Goal: Information Seeking & Learning: Compare options

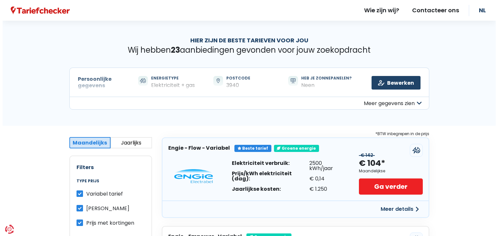
scroll to position [130, 0]
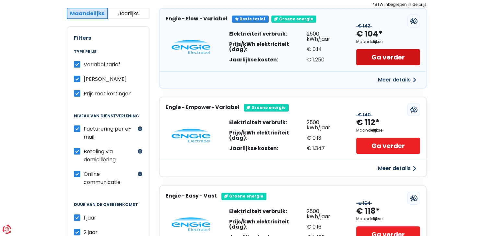
click at [387, 65] on link "Ga verder" at bounding box center [387, 57] width 63 height 16
click at [391, 86] on button "Meer details" at bounding box center [397, 80] width 46 height 12
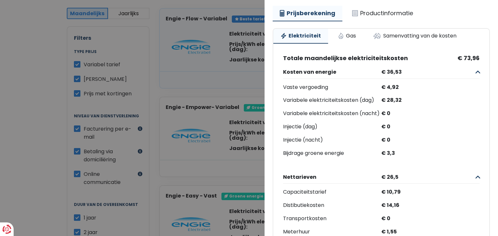
scroll to position [73, 0]
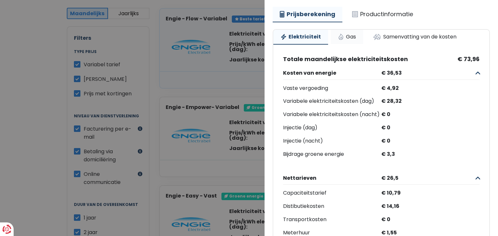
click at [363, 44] on link "Gas" at bounding box center [346, 37] width 32 height 14
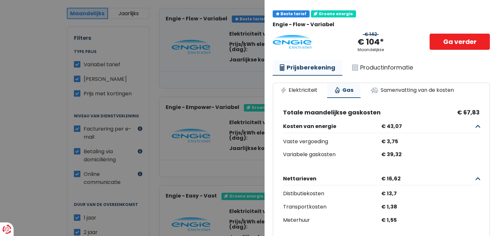
scroll to position [8, 0]
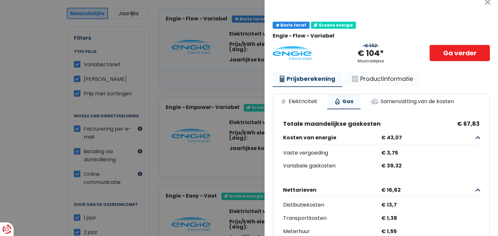
click at [406, 86] on link "Productinformatie" at bounding box center [382, 79] width 75 height 15
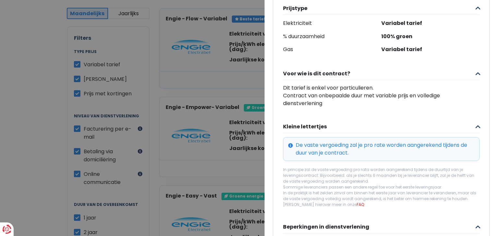
scroll to position [202, 0]
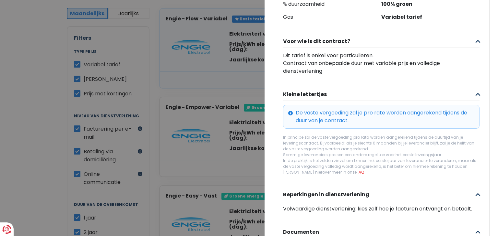
click at [323, 101] on button "Kleine lettertjes" at bounding box center [381, 94] width 196 height 13
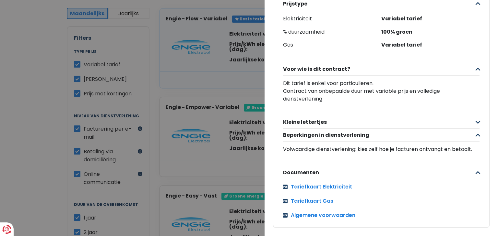
click at [326, 129] on button "Kleine lettertjes" at bounding box center [381, 122] width 196 height 13
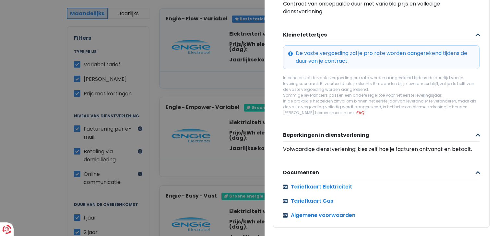
scroll to position [300, 0]
click at [356, 116] on link "FAQ" at bounding box center [359, 113] width 7 height 6
click at [351, 142] on button "Beperkingen in dienstverlening" at bounding box center [381, 135] width 196 height 13
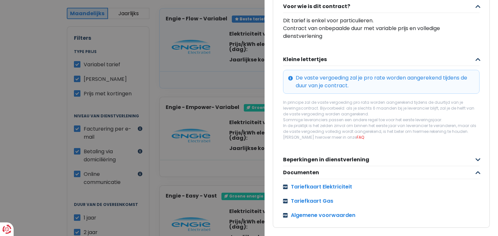
click at [351, 154] on button "Beperkingen in dienstverlening" at bounding box center [381, 160] width 196 height 13
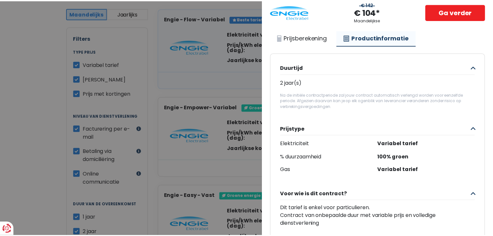
scroll to position [0, 0]
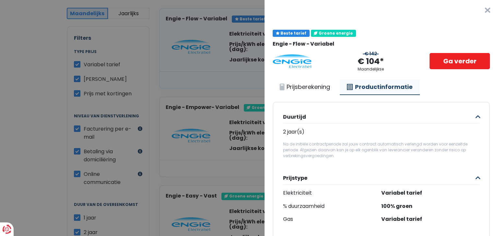
click at [477, 15] on button "×" at bounding box center [487, 10] width 21 height 21
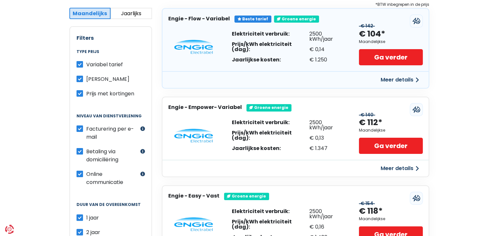
scroll to position [162, 0]
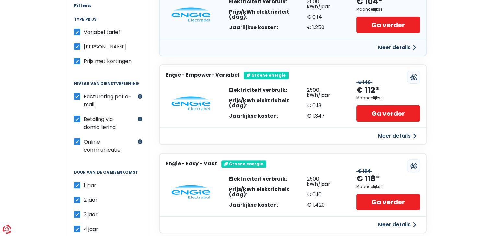
click at [383, 142] on button "Meer details" at bounding box center [397, 137] width 46 height 12
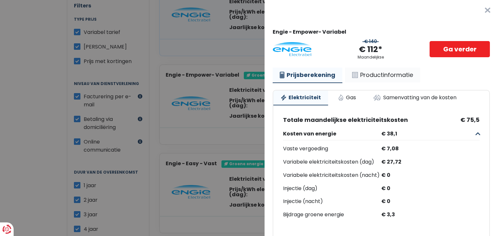
click at [396, 83] on link "Productinformatie" at bounding box center [382, 75] width 75 height 15
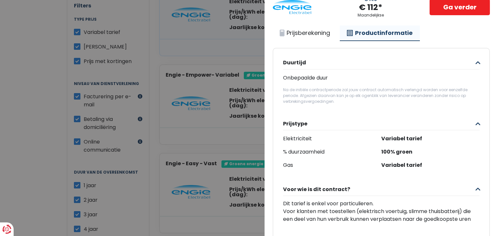
scroll to position [32, 0]
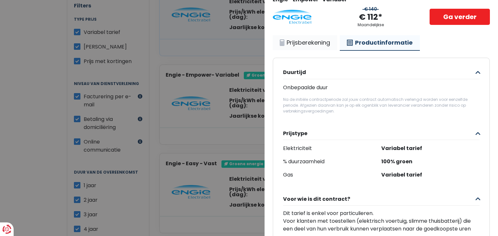
click at [323, 50] on link "Prijsberekening" at bounding box center [304, 42] width 64 height 15
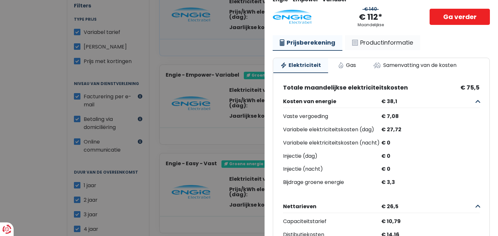
click at [398, 50] on link "Productinformatie" at bounding box center [382, 42] width 75 height 15
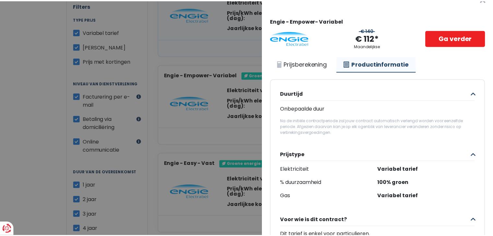
scroll to position [0, 0]
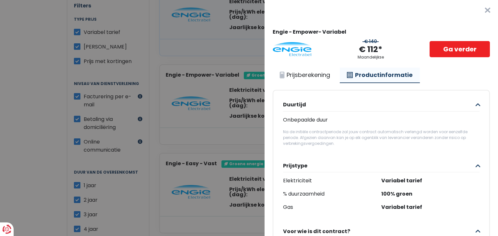
click at [478, 12] on button "×" at bounding box center [487, 10] width 21 height 21
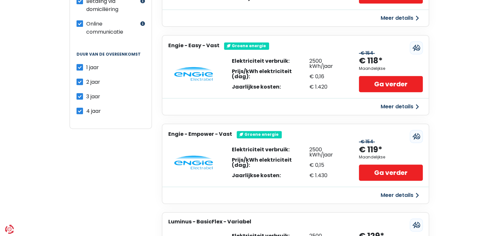
scroll to position [292, 0]
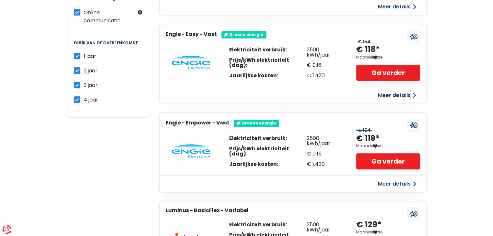
click at [388, 101] on button "Meer details" at bounding box center [397, 96] width 46 height 12
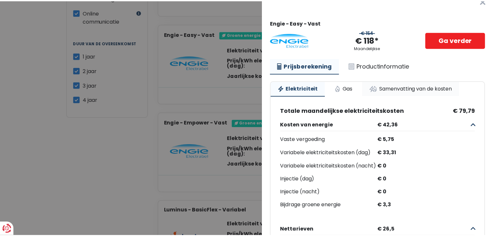
scroll to position [0, 0]
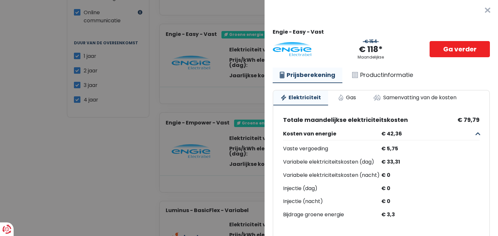
click at [481, 15] on button "×" at bounding box center [487, 10] width 21 height 21
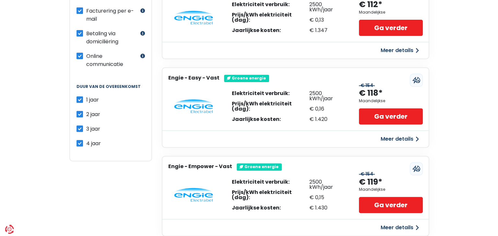
scroll to position [292, 0]
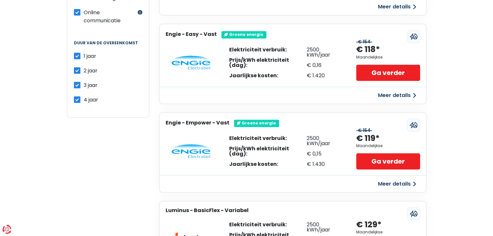
click at [383, 101] on button "Meer details" at bounding box center [397, 96] width 46 height 12
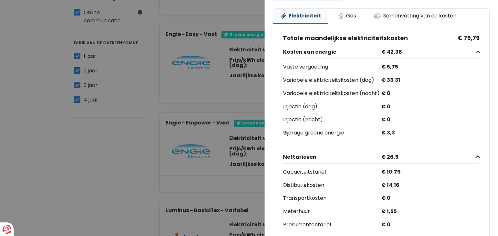
scroll to position [0, 0]
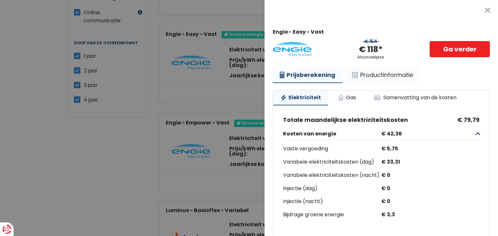
click at [407, 83] on link "Productinformatie" at bounding box center [382, 75] width 75 height 15
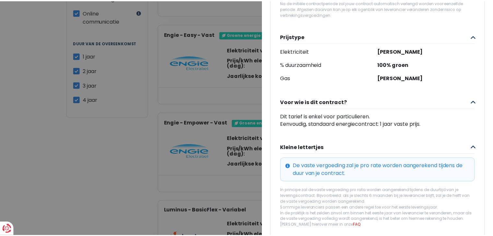
scroll to position [32, 0]
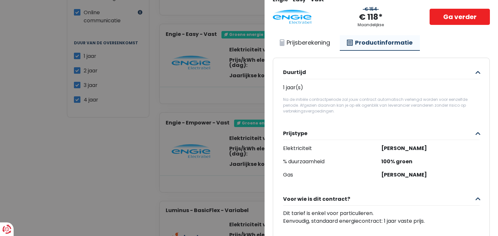
click at [132, 135] on Vast "Plus de détails - Engie × Engie - Easy - Vast € 154 € 118* Maandelijkse Ga verd…" at bounding box center [249, 118] width 498 height 236
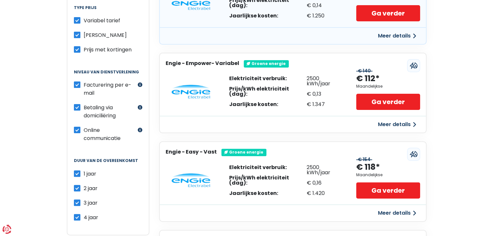
scroll to position [162, 0]
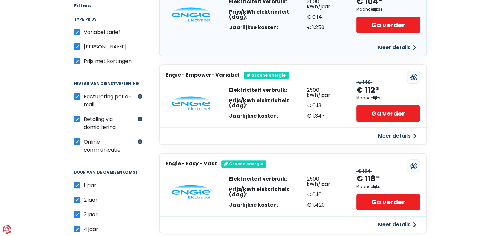
click at [374, 53] on button "Meer details" at bounding box center [397, 48] width 46 height 12
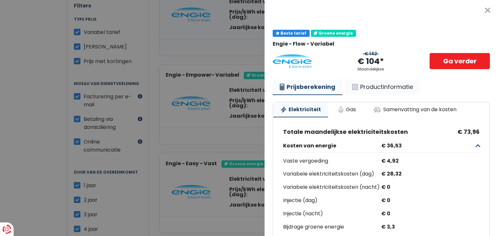
click at [404, 95] on link "Productinformatie" at bounding box center [382, 87] width 75 height 15
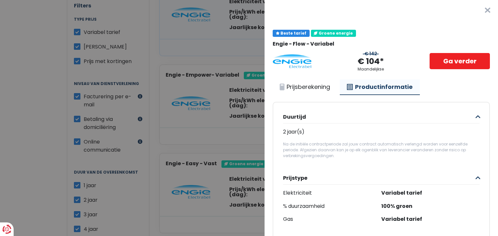
click at [477, 10] on button "×" at bounding box center [487, 10] width 21 height 21
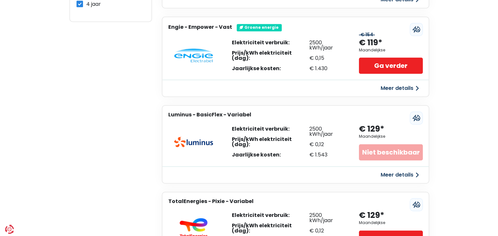
scroll to position [389, 0]
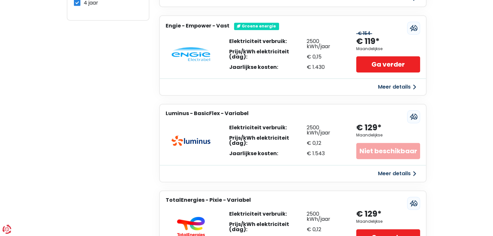
click at [384, 93] on button "Meer details" at bounding box center [397, 87] width 46 height 12
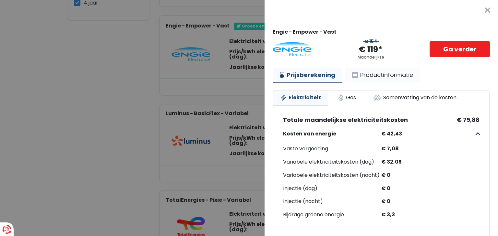
click at [419, 83] on link "Productinformatie" at bounding box center [382, 75] width 75 height 15
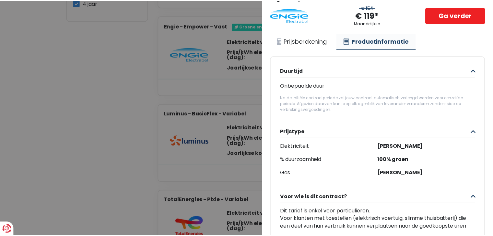
scroll to position [0, 0]
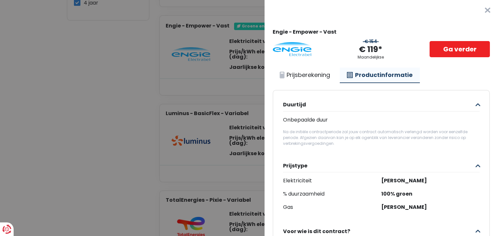
click at [477, 13] on button "×" at bounding box center [487, 10] width 21 height 21
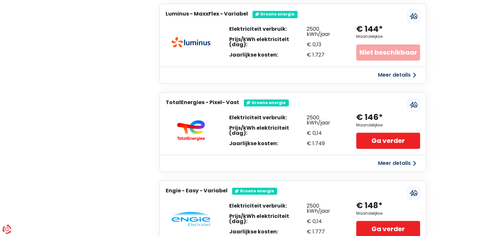
scroll to position [939, 0]
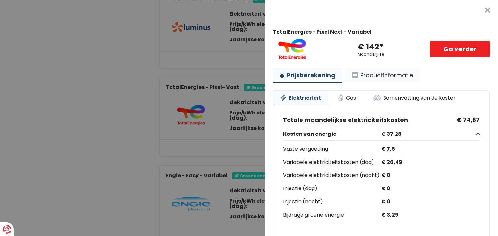
click at [394, 83] on link "Productinformatie" at bounding box center [382, 75] width 75 height 15
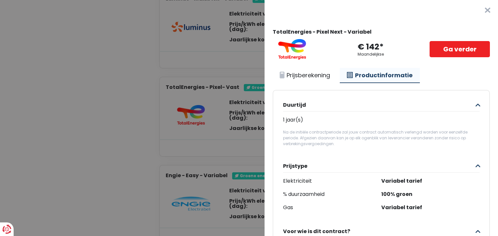
click at [477, 13] on button "×" at bounding box center [487, 10] width 21 height 21
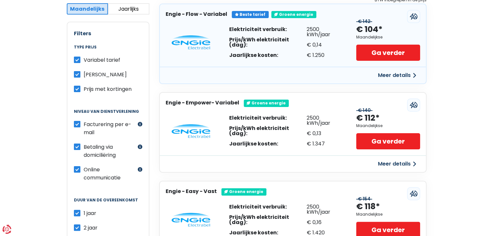
scroll to position [130, 0]
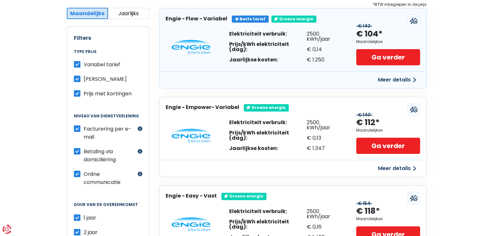
click at [410, 24] on icon at bounding box center [412, 21] width 4 height 6
click at [385, 86] on button "Meer details" at bounding box center [397, 80] width 46 height 12
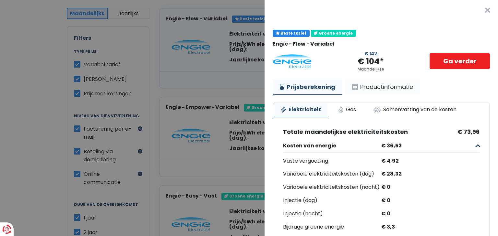
click at [420, 95] on link "Productinformatie" at bounding box center [382, 87] width 75 height 15
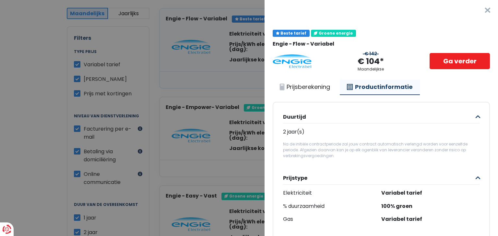
click at [477, 12] on button "×" at bounding box center [487, 10] width 21 height 21
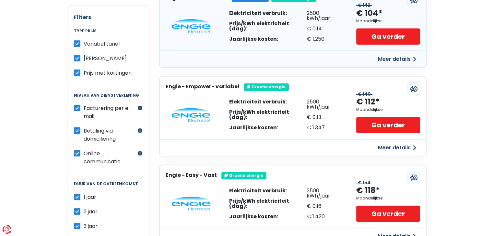
scroll to position [162, 0]
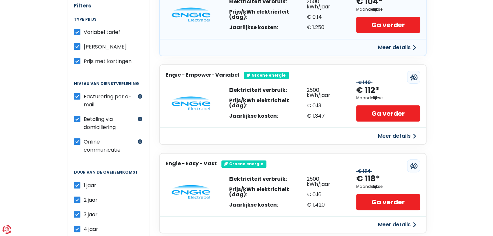
click at [387, 142] on button "Meer details" at bounding box center [397, 137] width 46 height 12
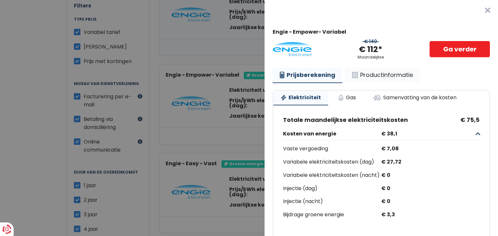
click at [418, 83] on link "Productinformatie" at bounding box center [382, 75] width 75 height 15
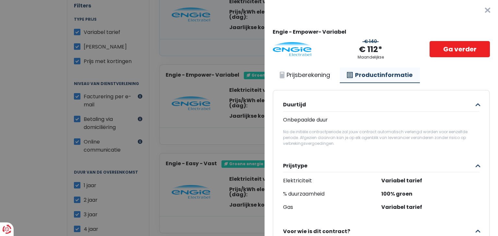
click at [477, 10] on button "×" at bounding box center [487, 10] width 21 height 21
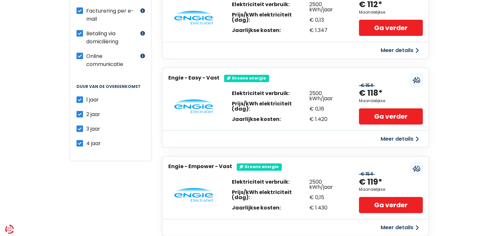
scroll to position [259, 0]
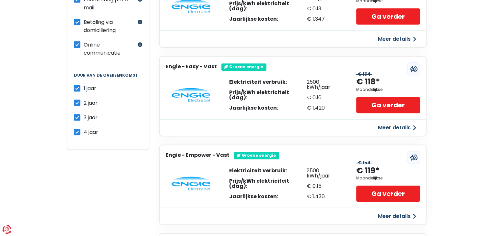
click at [392, 134] on button "Meer details" at bounding box center [397, 128] width 46 height 12
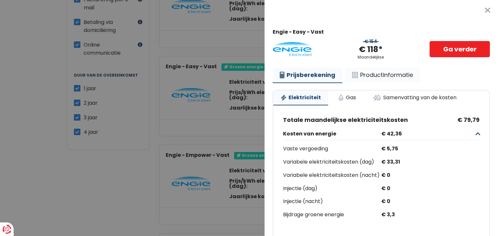
click at [417, 83] on link "Productinformatie" at bounding box center [382, 75] width 75 height 15
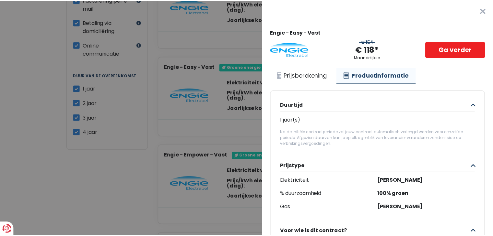
scroll to position [32, 0]
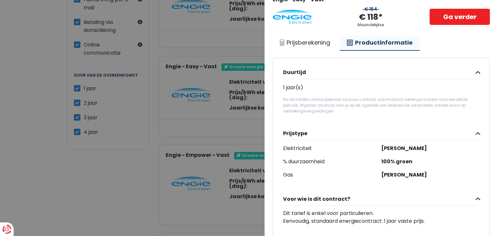
click at [477, 51] on ul "Prijsberekening Productinformatie" at bounding box center [380, 42] width 217 height 15
click at [154, 148] on Vast "Plus de détails - Engie × Engie - Easy - Vast € 154 € 118* Maandelijkse Ga verd…" at bounding box center [249, 118] width 498 height 236
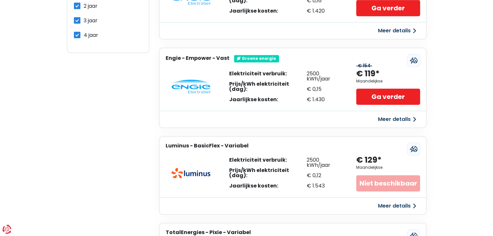
scroll to position [389, 0]
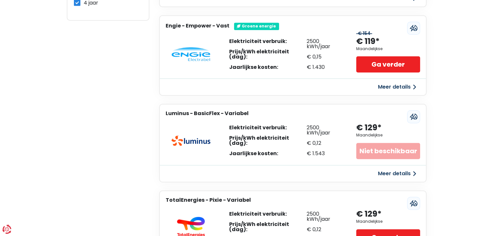
click at [390, 93] on button "Meer details" at bounding box center [397, 87] width 46 height 12
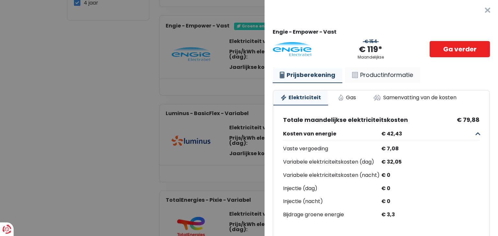
click at [412, 83] on link "Productinformatie" at bounding box center [382, 75] width 75 height 15
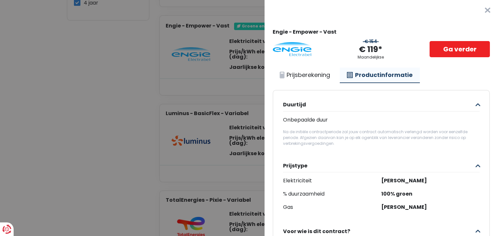
click at [477, 13] on button "×" at bounding box center [487, 10] width 21 height 21
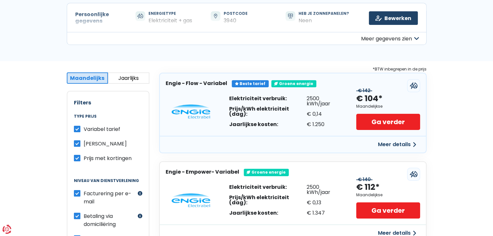
scroll to position [97, 0]
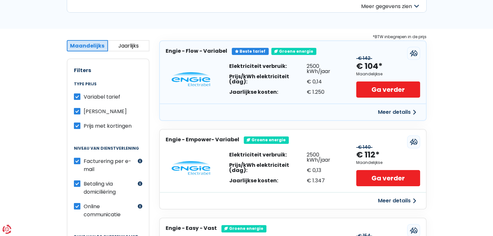
click at [383, 118] on button "Meer details" at bounding box center [397, 113] width 46 height 12
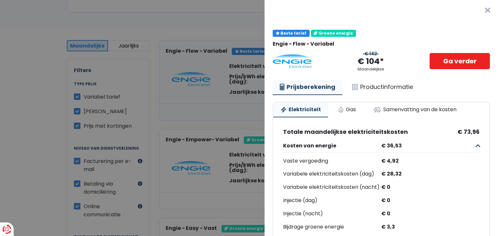
click at [477, 10] on button "×" at bounding box center [487, 10] width 21 height 21
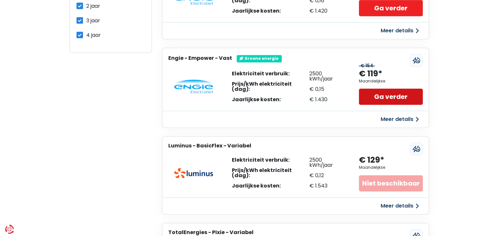
scroll to position [389, 0]
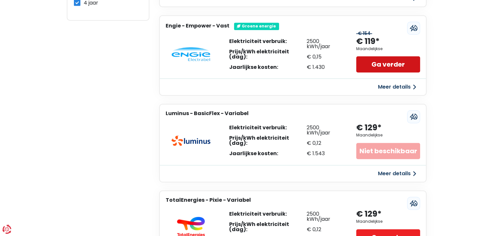
click at [378, 93] on button "Meer details" at bounding box center [397, 87] width 46 height 12
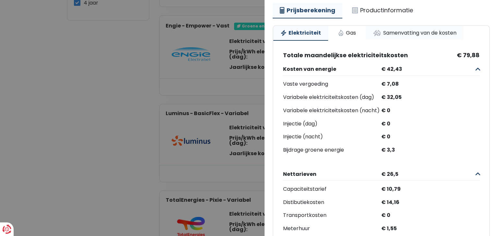
scroll to position [0, 0]
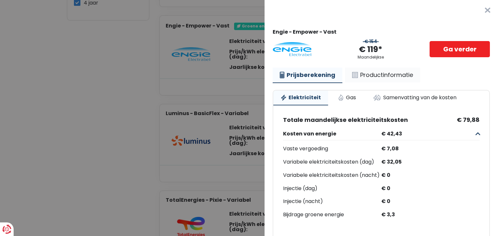
click at [414, 83] on link "Productinformatie" at bounding box center [382, 75] width 75 height 15
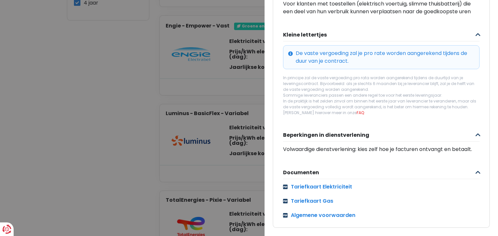
scroll to position [416, 0]
click at [342, 198] on link "Tariefkaart Gas" at bounding box center [381, 202] width 196 height 8
click at [122, 172] on Vast "Plus de détails - Engie × Engie - Empower - Vast € 154 € 119* Maandelijkse Ga v…" at bounding box center [249, 118] width 498 height 236
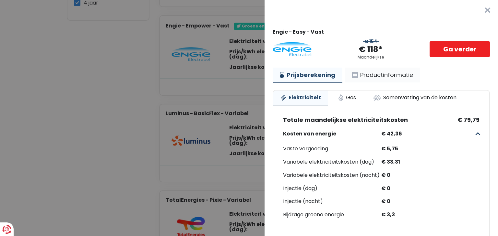
click at [420, 83] on link "Productinformatie" at bounding box center [382, 75] width 75 height 15
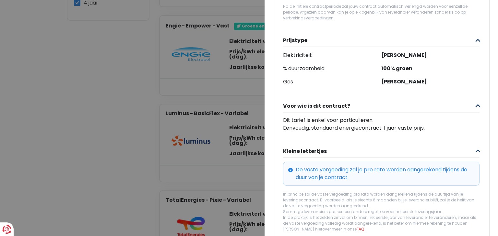
scroll to position [130, 0]
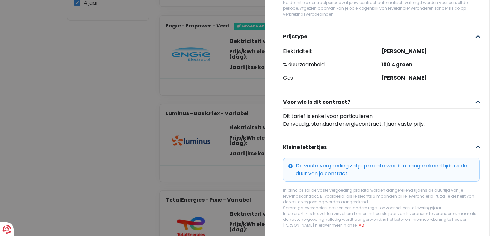
click at [125, 155] on Vast "Plus de détails - Engie × Engie - Easy - Vast € 154 € 118* Maandelijkse Ga verd…" at bounding box center [249, 118] width 498 height 236
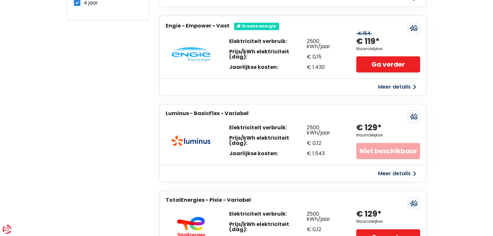
click at [396, 93] on button "Meer details" at bounding box center [397, 87] width 46 height 12
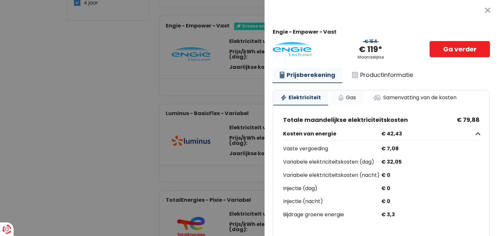
click at [363, 105] on link "Gas" at bounding box center [346, 98] width 32 height 14
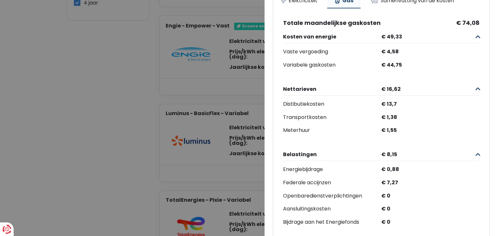
scroll to position [0, 0]
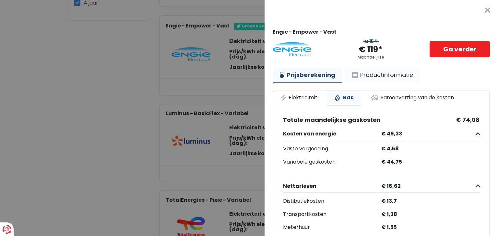
click at [412, 83] on link "Productinformatie" at bounding box center [382, 75] width 75 height 15
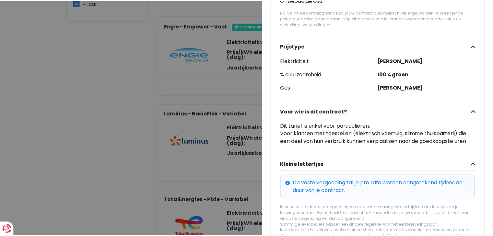
scroll to position [130, 0]
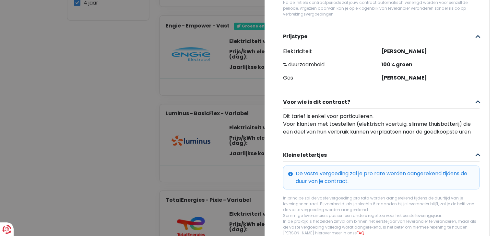
click at [384, 144] on div "Duurtijd Onbepaalde duur Na de initiële contractperiode zal jouw contract autom…" at bounding box center [381, 154] width 216 height 387
click at [161, 153] on Vast "Plus de détails - Engie × Engie - Empower - Vast € 154 € 119* Maandelijkse Ga v…" at bounding box center [249, 118] width 498 height 236
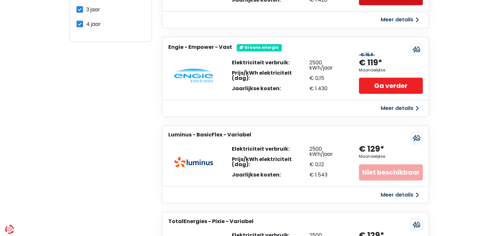
scroll to position [356, 0]
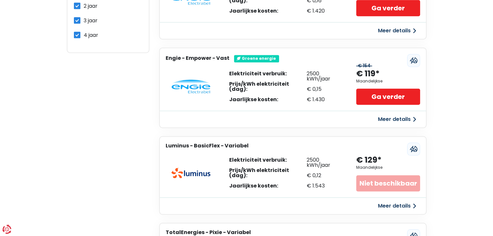
click at [386, 37] on button "Meer details" at bounding box center [397, 31] width 46 height 12
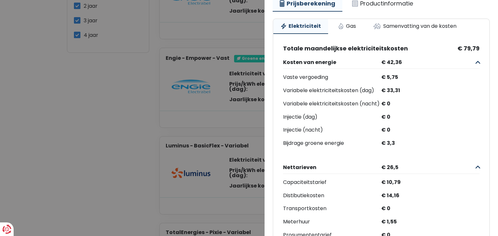
scroll to position [58, 0]
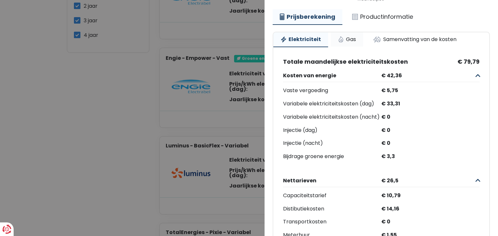
click at [363, 47] on link "Gas" at bounding box center [346, 39] width 32 height 14
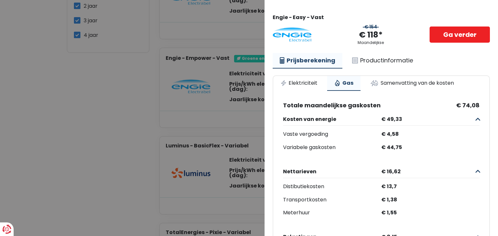
scroll to position [0, 0]
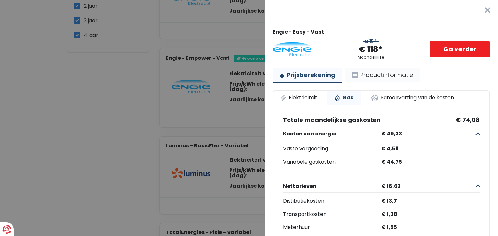
click at [389, 83] on link "Productinformatie" at bounding box center [382, 75] width 75 height 15
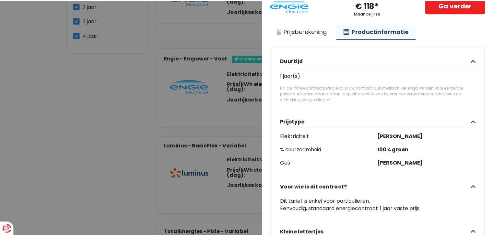
scroll to position [65, 0]
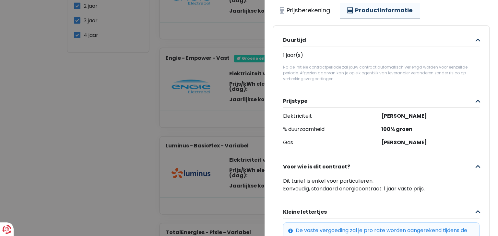
click at [91, 197] on Vast "Plus de détails - Engie × Engie - Easy - Vast € 154 € 118* Maandelijkse Ga verd…" at bounding box center [249, 118] width 498 height 236
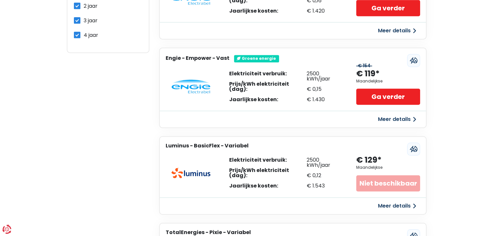
click at [84, 10] on label "2 jaar" at bounding box center [91, 6] width 14 height 8
click at [79, 8] on input "2 jaar" at bounding box center [77, 5] width 6 height 6
click at [84, 10] on label "2 jaar" at bounding box center [91, 6] width 14 height 8
click at [79, 8] on input "2 jaar" at bounding box center [77, 5] width 6 height 6
checkbox input "true"
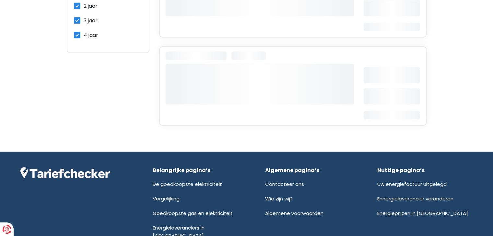
click at [84, 25] on label "3 jaar" at bounding box center [91, 21] width 14 height 8
click at [78, 23] on input "3 jaar" at bounding box center [77, 20] width 6 height 6
checkbox input "false"
click at [84, 39] on label "4 jaar" at bounding box center [91, 35] width 15 height 8
click at [80, 38] on input "4 jaar" at bounding box center [77, 34] width 6 height 6
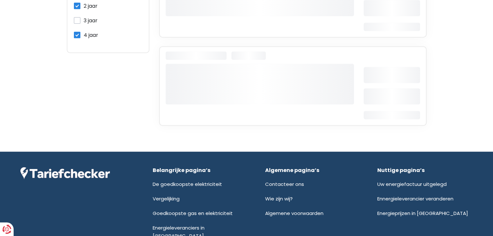
checkbox input "false"
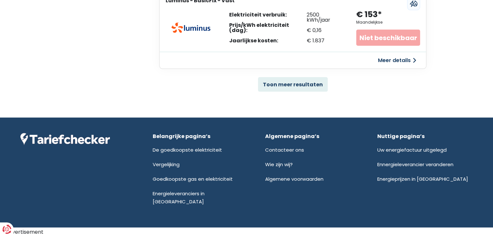
scroll to position [1717, 0]
click at [304, 92] on button "Toon meer resultaten" at bounding box center [293, 84] width 70 height 15
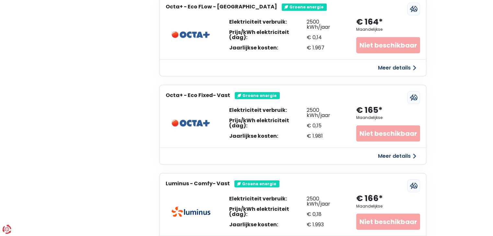
scroll to position [1814, 0]
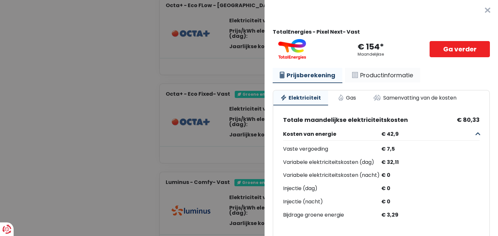
click at [409, 83] on link "Productinformatie" at bounding box center [382, 75] width 75 height 15
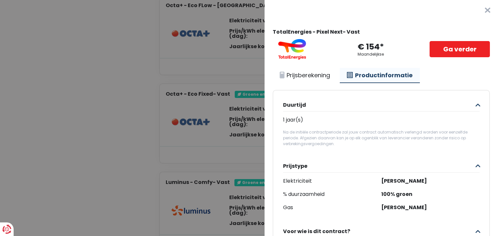
click at [477, 16] on button "×" at bounding box center [487, 10] width 21 height 21
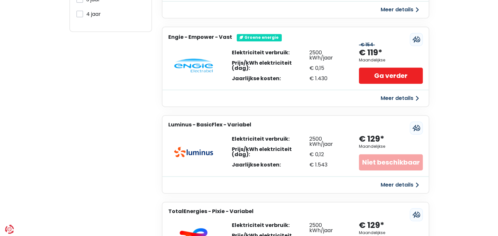
scroll to position [389, 0]
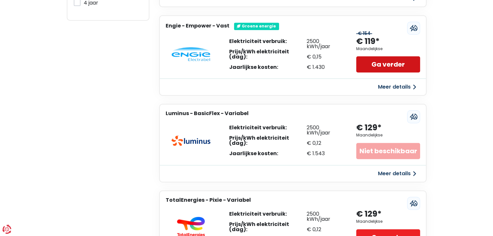
click at [385, 73] on link "Ga verder" at bounding box center [387, 64] width 63 height 16
click at [376, 93] on button "Meer details" at bounding box center [397, 87] width 46 height 12
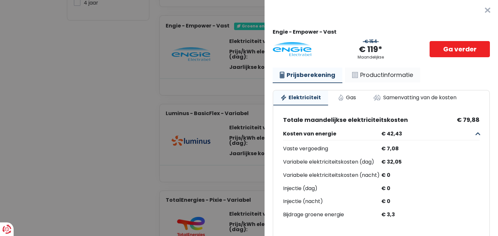
click at [396, 83] on link "Productinformatie" at bounding box center [382, 75] width 75 height 15
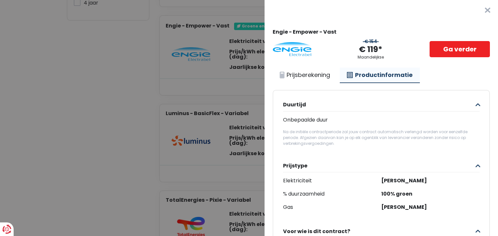
click at [477, 15] on button "×" at bounding box center [487, 10] width 21 height 21
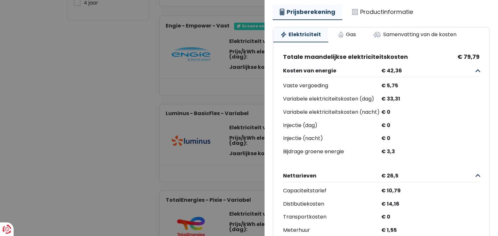
scroll to position [65, 0]
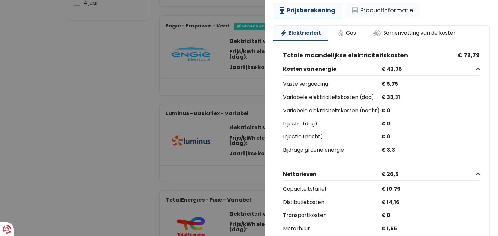
click at [416, 18] on link "Productinformatie" at bounding box center [382, 10] width 75 height 15
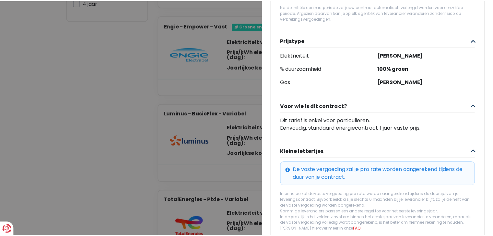
scroll to position [130, 0]
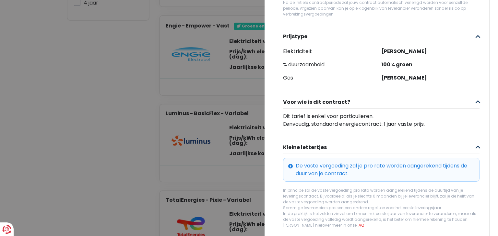
click at [124, 189] on Vast "Plus de détails - Engie × Engie - Easy - Vast € 154 € 118* Maandelijkse Ga verd…" at bounding box center [249, 118] width 498 height 236
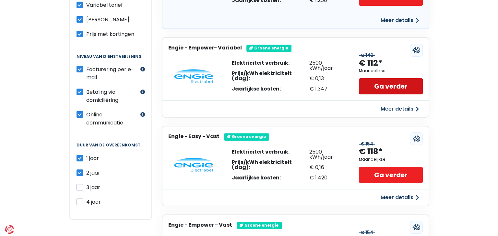
scroll to position [194, 0]
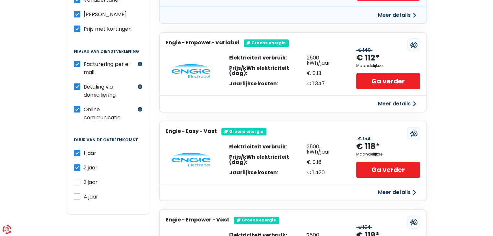
click at [390, 110] on button "Meer details" at bounding box center [397, 104] width 46 height 12
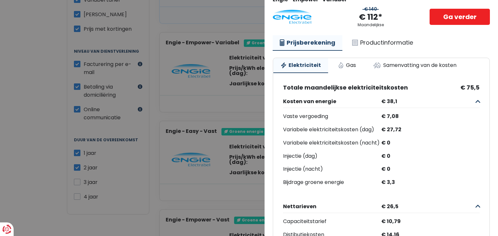
scroll to position [65, 0]
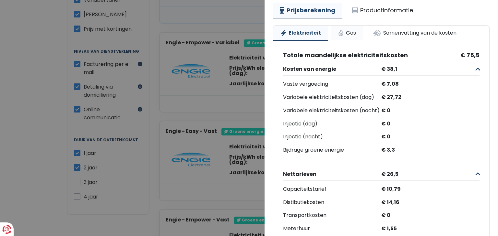
click at [363, 40] on link "Gas" at bounding box center [346, 33] width 32 height 14
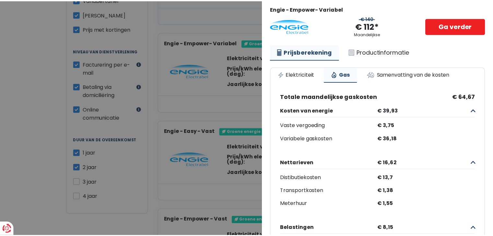
scroll to position [0, 0]
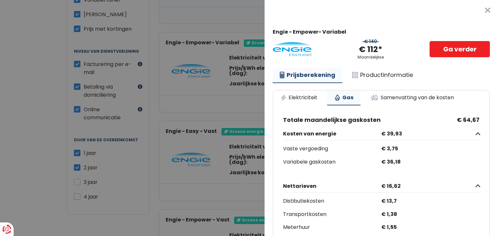
click at [477, 9] on button "×" at bounding box center [487, 10] width 21 height 21
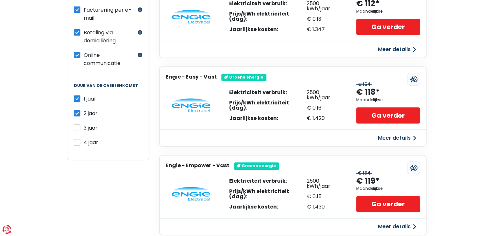
scroll to position [259, 0]
